Goal: Check status

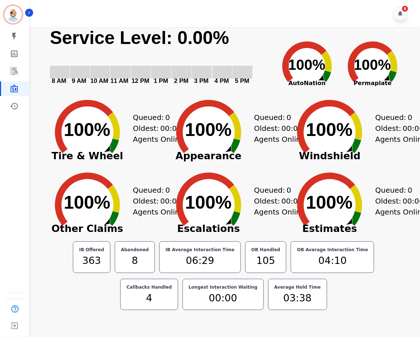
click at [147, 171] on div "Queued: 0 Oldest: 00:00 Agents Online: 4" at bounding box center [164, 199] width 62 height 73
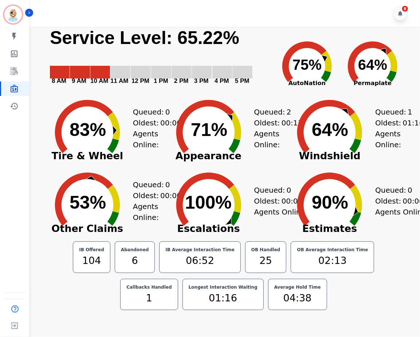
click at [253, 201] on icon "Created with Highcharts 10.3.3 100% ​ 100%" at bounding box center [208, 199] width 91 height 73
click at [271, 103] on div "Queued: 2 Oldest: 00:11 Agents Online: 22" at bounding box center [285, 127] width 62 height 73
